Goal: Check status: Check status

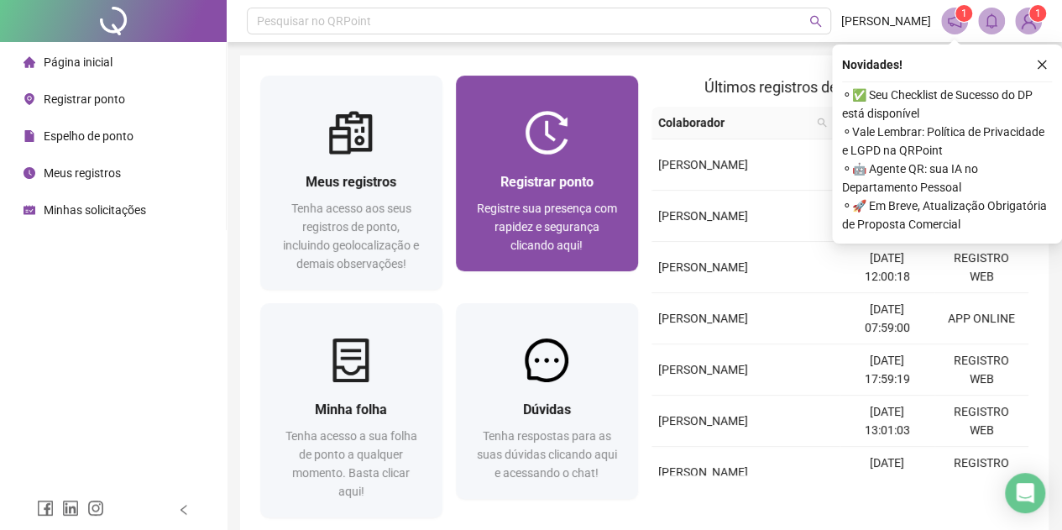
click at [556, 181] on span "Registrar ponto" at bounding box center [546, 182] width 93 height 16
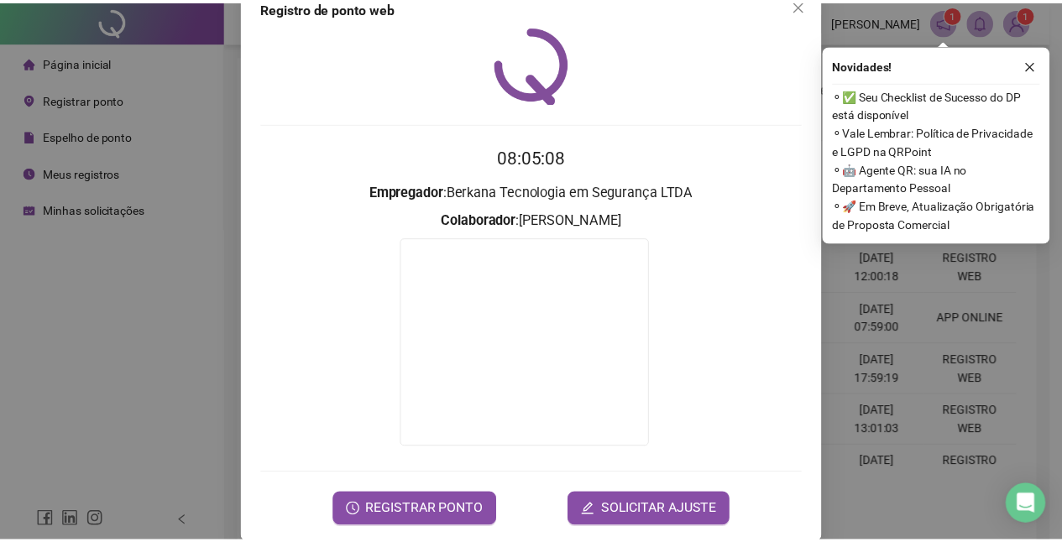
scroll to position [56, 0]
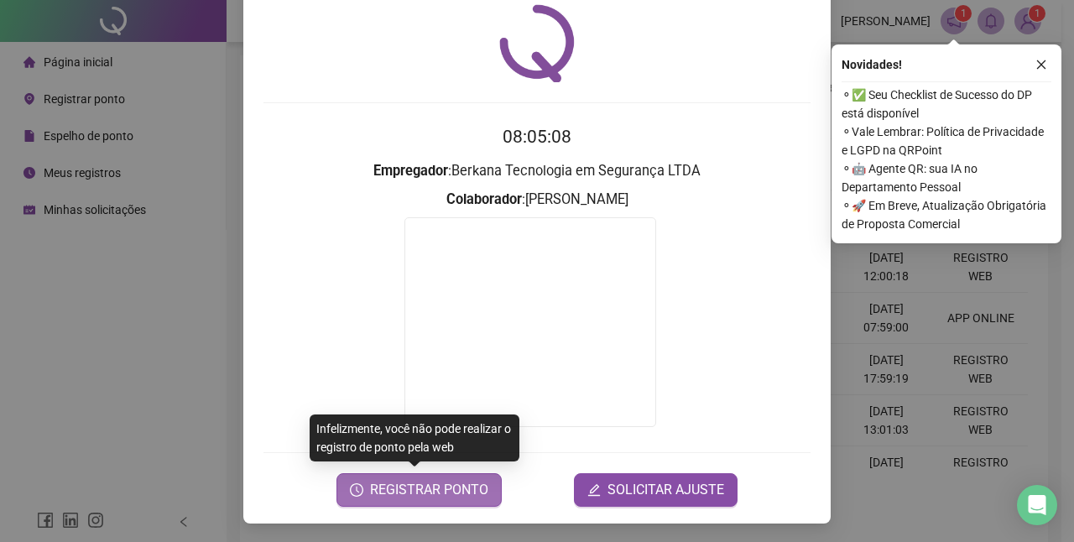
click at [462, 497] on span "REGISTRAR PONTO" at bounding box center [429, 490] width 118 height 20
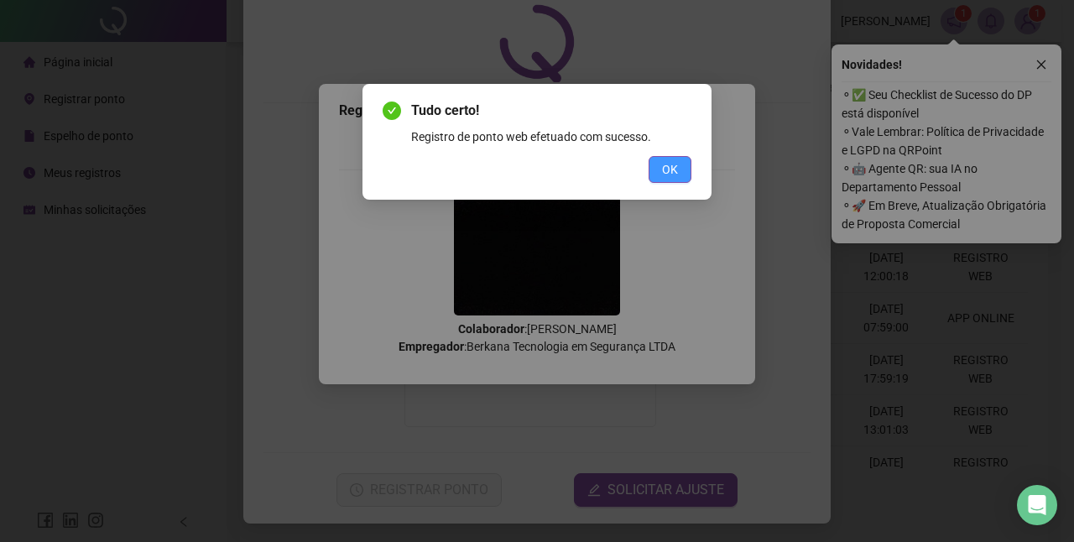
click at [668, 175] on span "OK" at bounding box center [670, 169] width 16 height 18
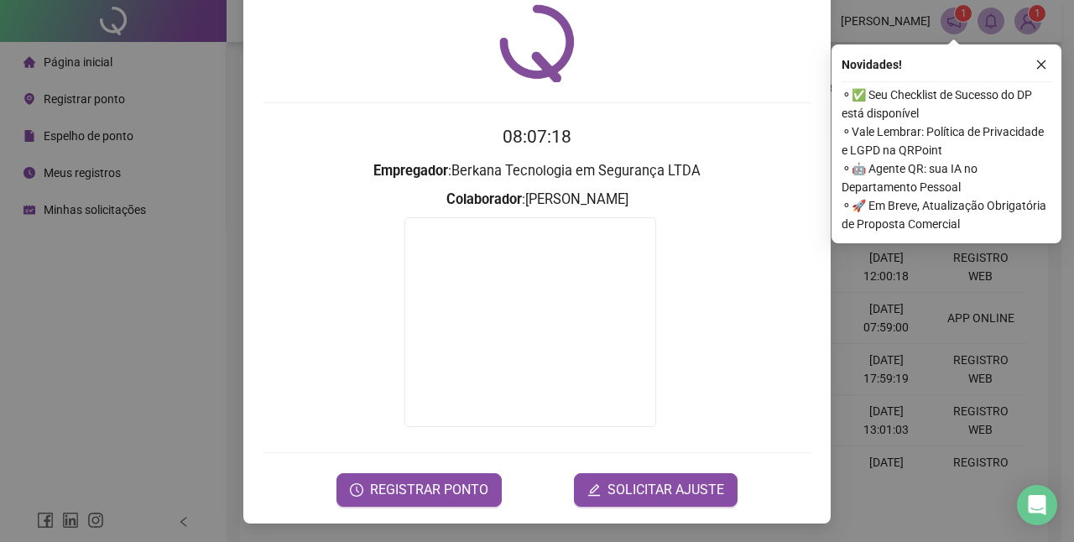
click at [162, 404] on div "Registro de ponto web 08:07:18 Empregador : Berkana Tecnologia em Segurança LTD…" at bounding box center [537, 271] width 1074 height 542
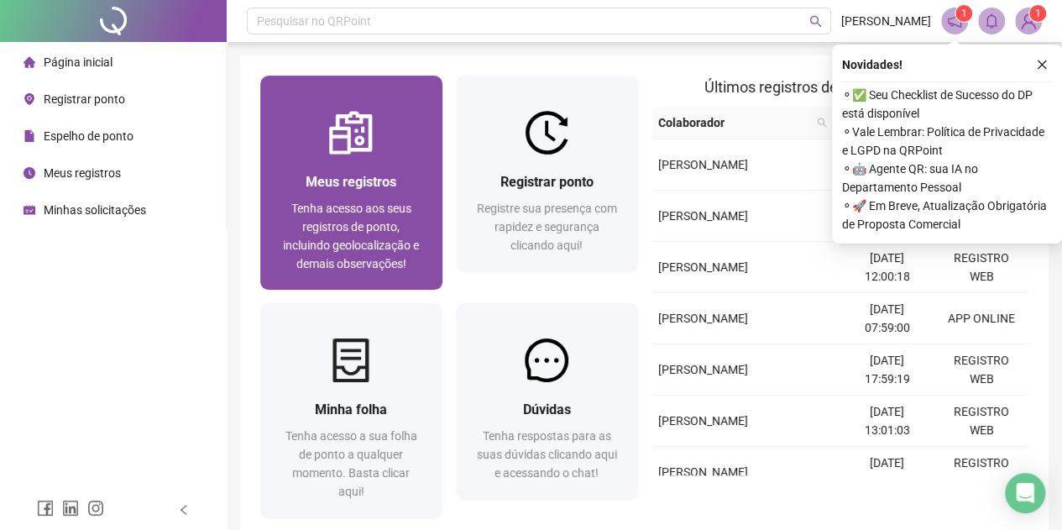
click at [373, 269] on span "Tenha acesso aos seus registros de ponto, incluindo geolocalização e demais obs…" at bounding box center [351, 235] width 136 height 69
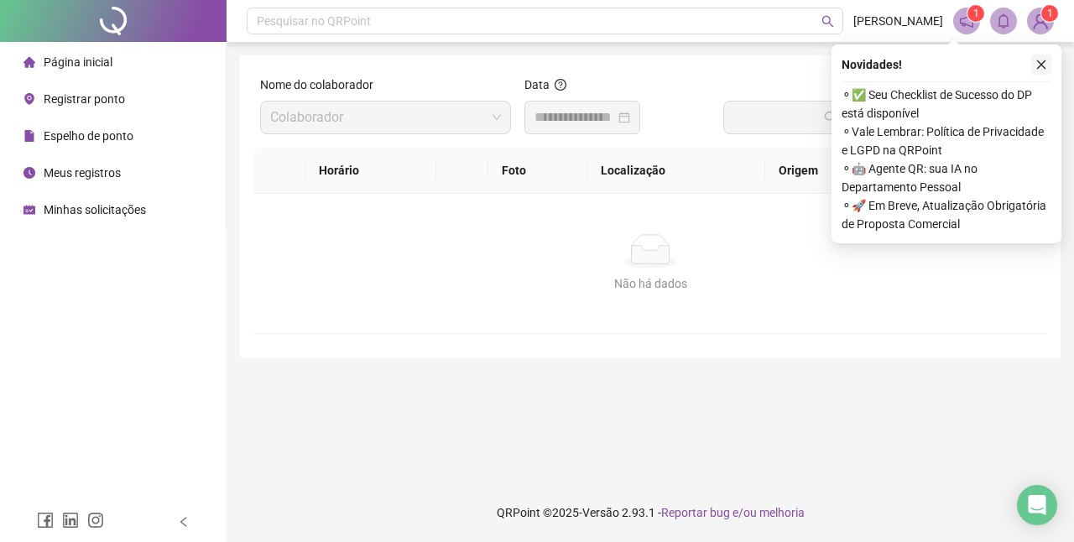
click at [1041, 64] on icon "close" at bounding box center [1041, 64] width 9 height 9
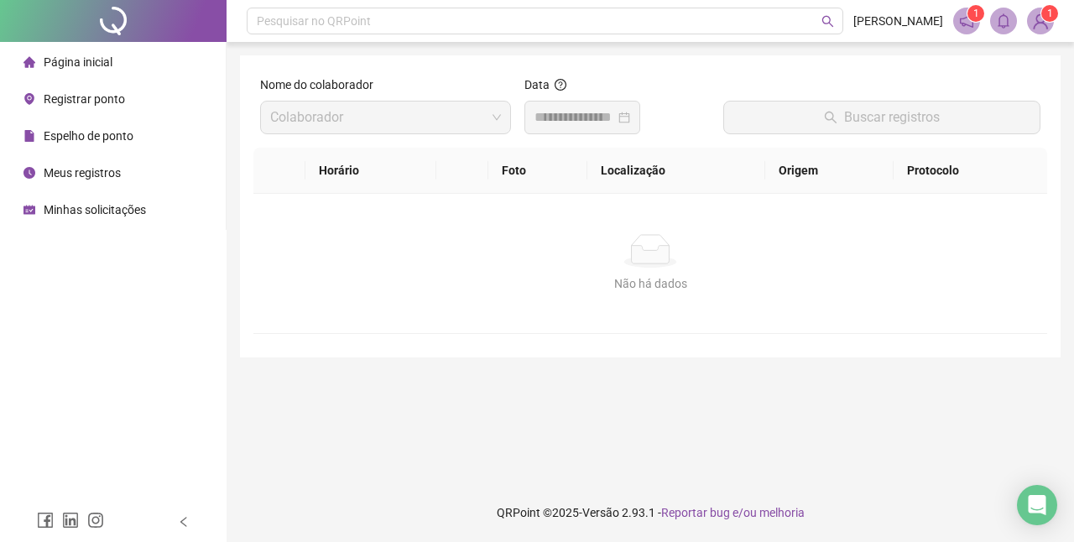
click at [640, 124] on div at bounding box center [583, 118] width 116 height 34
click at [606, 117] on input at bounding box center [575, 117] width 81 height 20
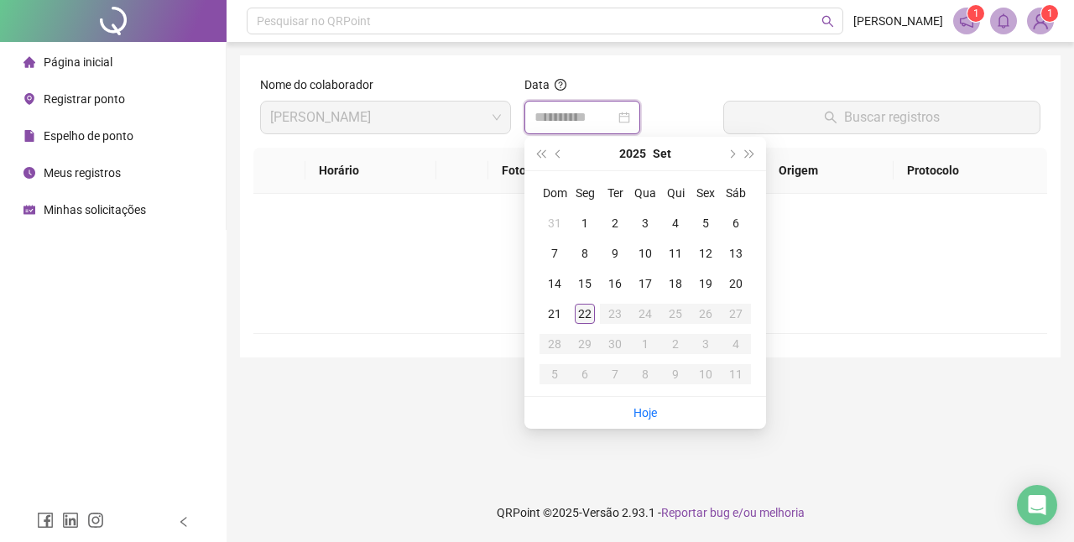
type input "**********"
click at [587, 310] on div "22" at bounding box center [585, 314] width 20 height 20
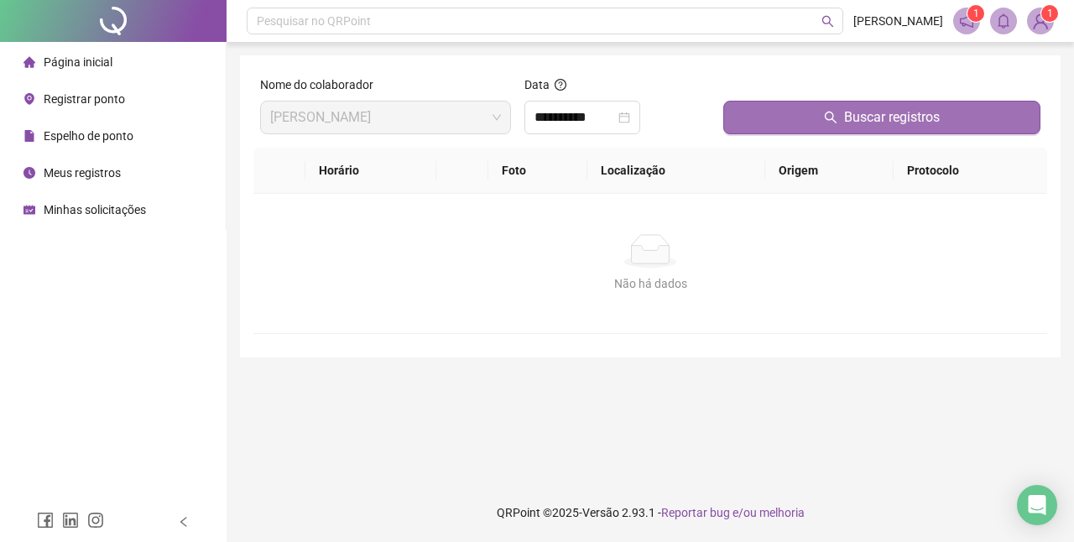
click at [812, 121] on button "Buscar registros" at bounding box center [881, 118] width 317 height 34
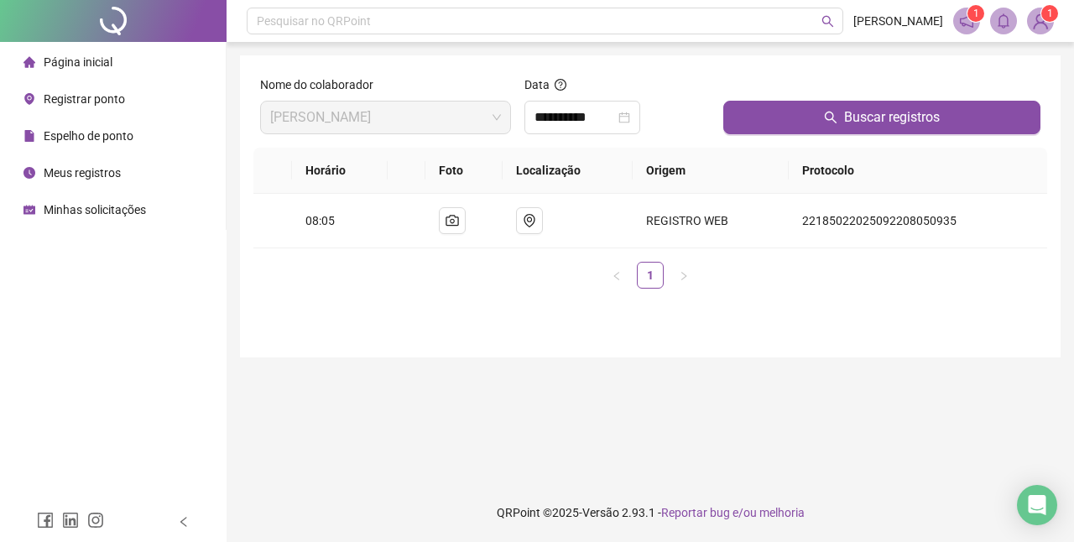
click at [121, 25] on div at bounding box center [113, 21] width 227 height 42
